Goal: Check status: Check status

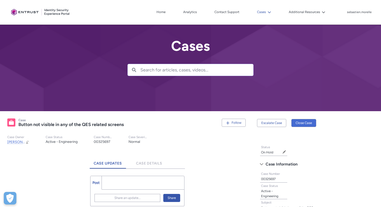
click at [270, 13] on icon at bounding box center [269, 13] width 4 height 4
click at [271, 12] on icon at bounding box center [269, 13] width 4 height 4
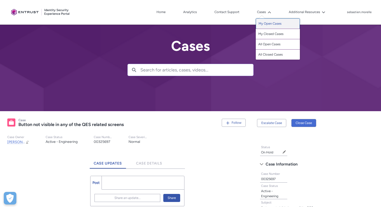
click at [283, 26] on link "My Open Cases" at bounding box center [278, 23] width 44 height 11
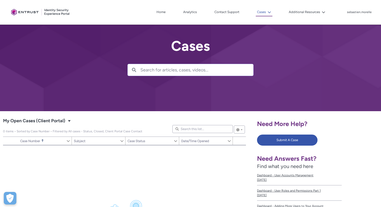
click at [267, 13] on lightning-icon at bounding box center [268, 12] width 5 height 4
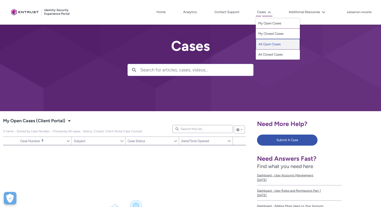
click at [273, 46] on link "All Open Cases" at bounding box center [278, 44] width 44 height 11
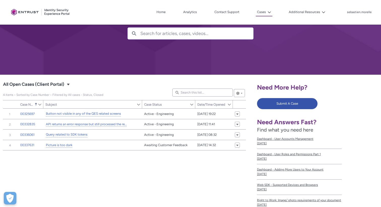
scroll to position [48, 0]
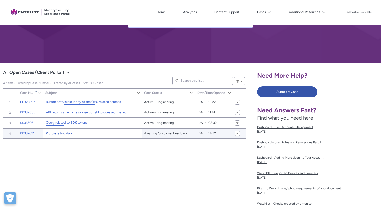
click at [64, 134] on link "Picture is too dark" at bounding box center [59, 133] width 26 height 5
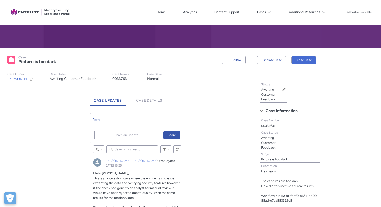
scroll to position [17, 0]
